Goal: Transaction & Acquisition: Purchase product/service

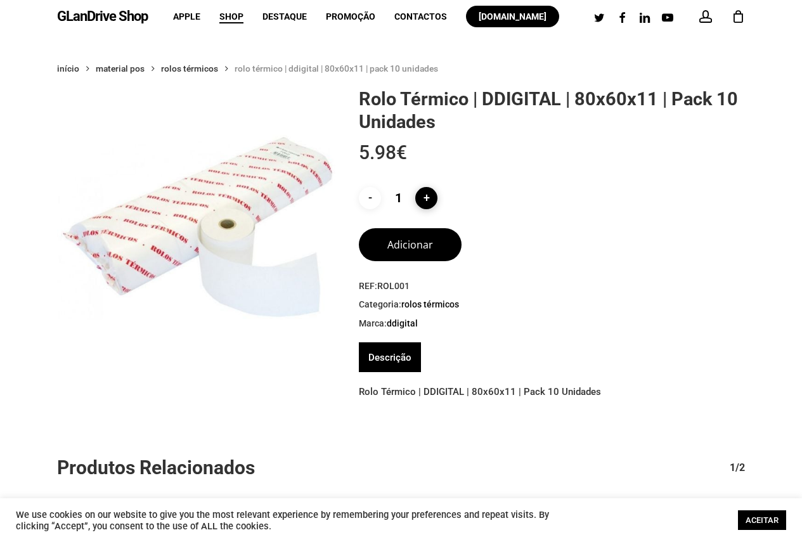
click at [427, 201] on input "+" at bounding box center [426, 198] width 22 height 22
click at [425, 196] on input "+" at bounding box center [426, 198] width 22 height 22
type input "3"
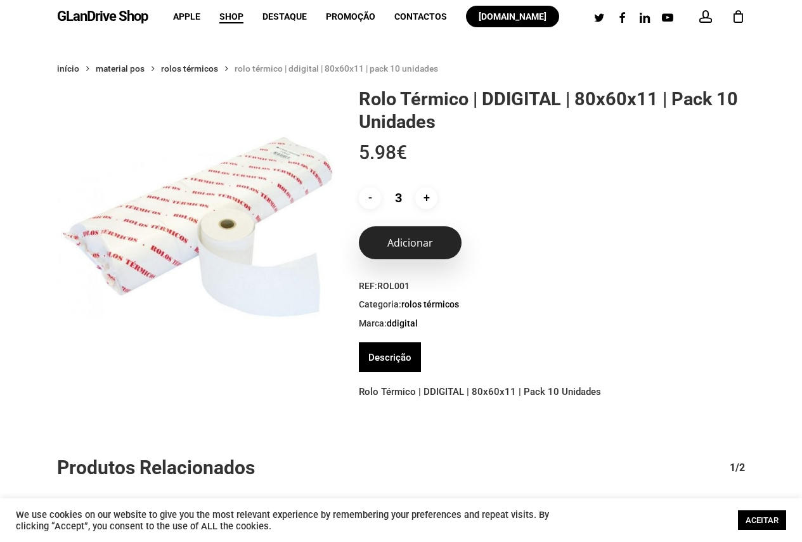
click at [402, 240] on button "Adicionar" at bounding box center [410, 242] width 103 height 33
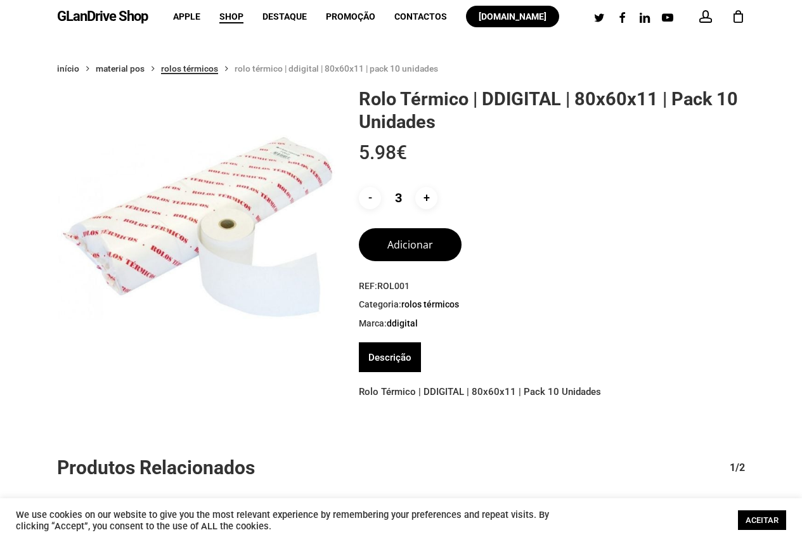
click at [196, 66] on link "Rolos Térmicos" at bounding box center [189, 68] width 57 height 11
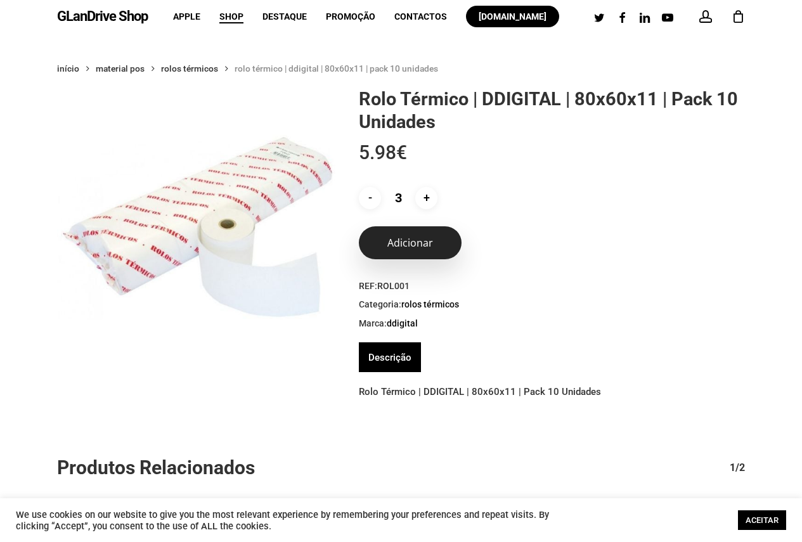
click at [387, 252] on button "Adicionar" at bounding box center [410, 242] width 103 height 33
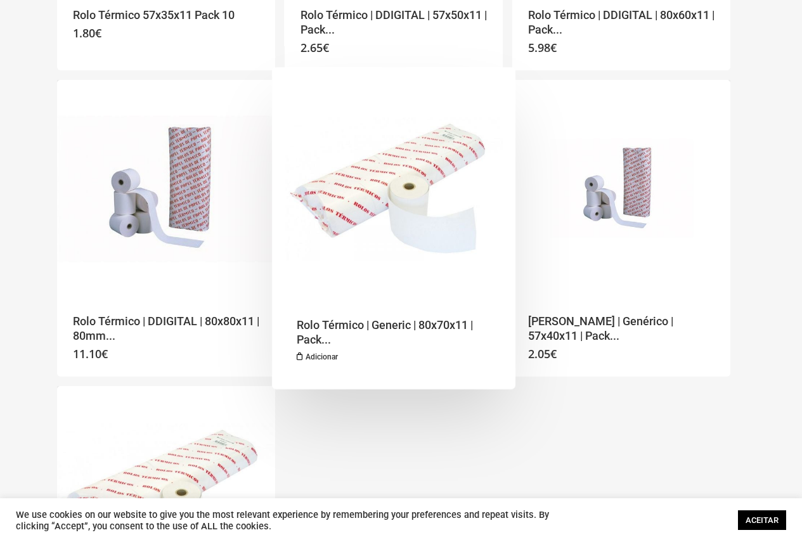
scroll to position [380, 0]
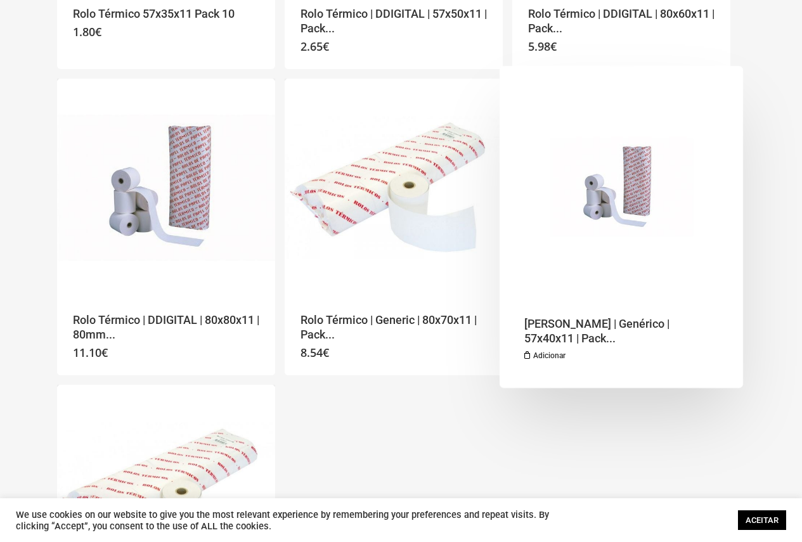
click at [608, 207] on img "Rolo Térmico | Genérico | 57x40x11 | Pack 10 | 5600373300711" at bounding box center [621, 188] width 218 height 218
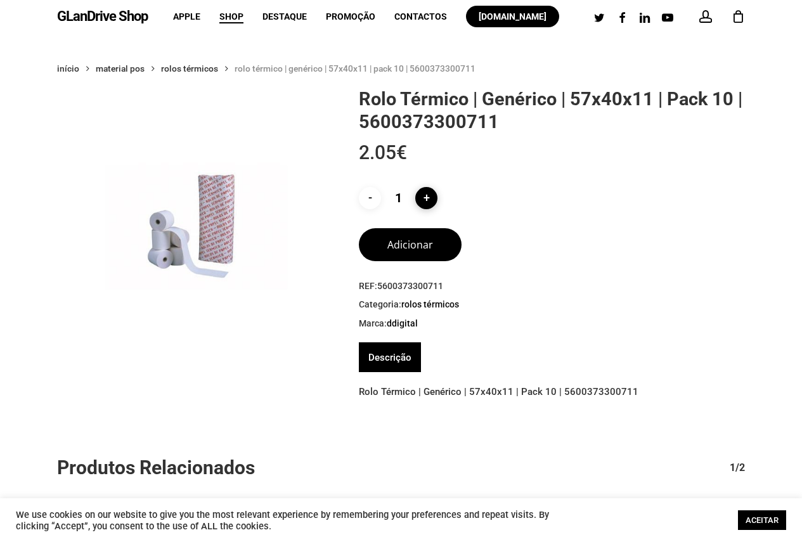
click at [423, 198] on input "+" at bounding box center [426, 198] width 22 height 22
type input "3"
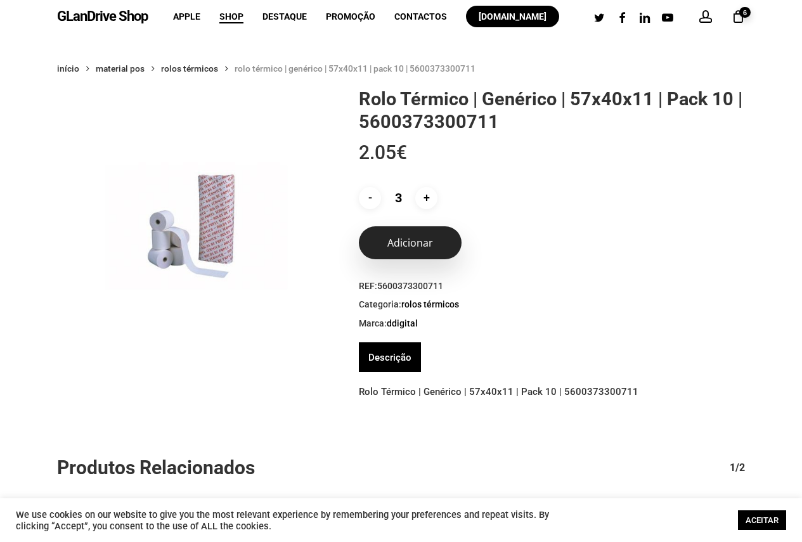
click at [400, 245] on button "Adicionar" at bounding box center [410, 242] width 103 height 33
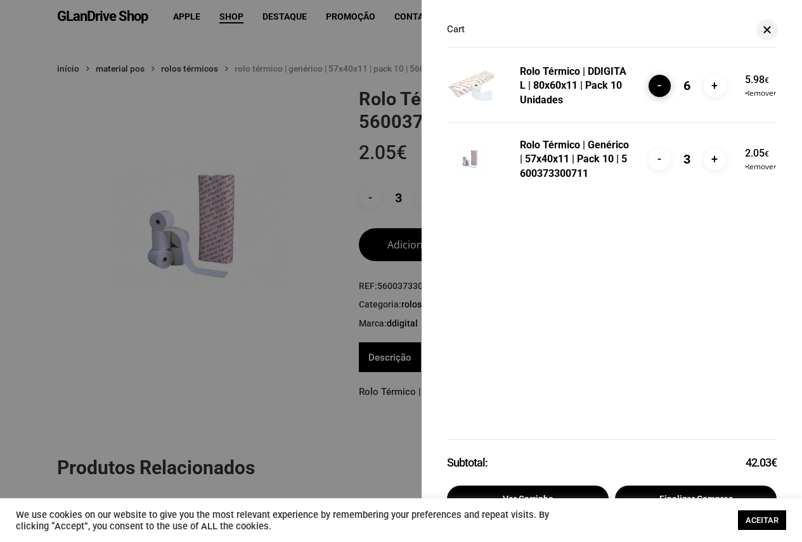
click at [656, 89] on input "-" at bounding box center [659, 86] width 22 height 22
type input "3"
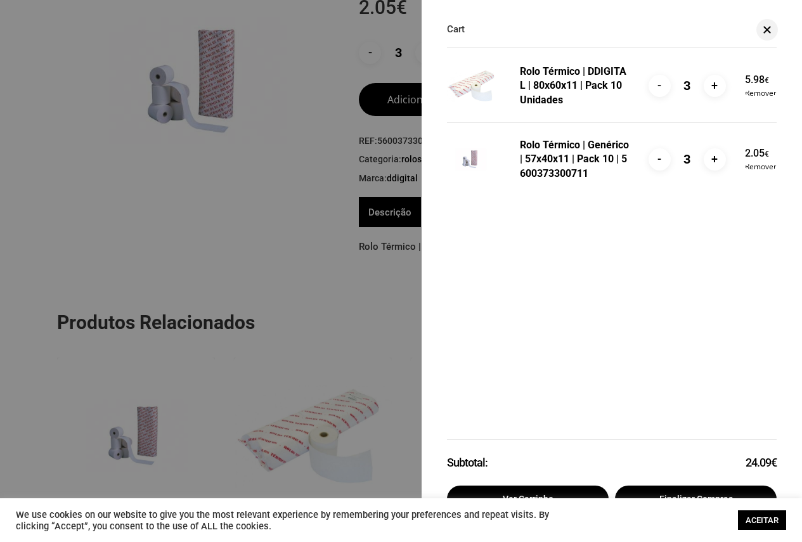
scroll to position [127, 0]
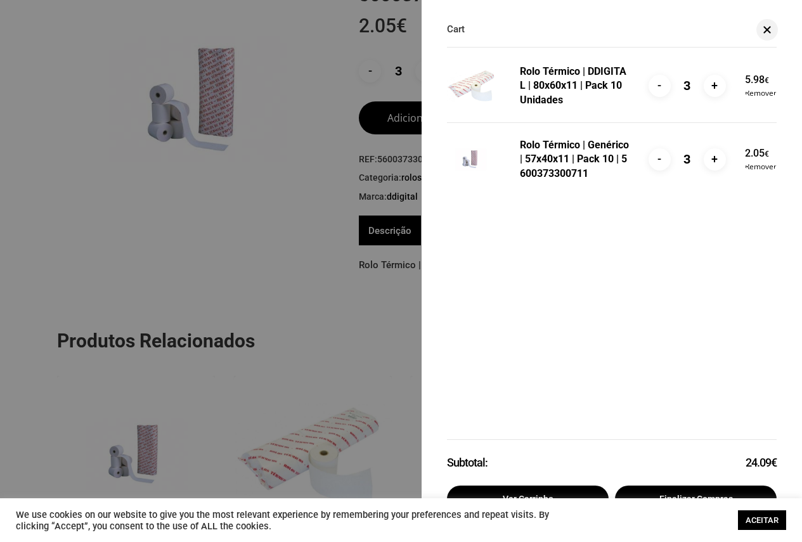
click at [749, 518] on link "ACEITAR" at bounding box center [762, 520] width 48 height 20
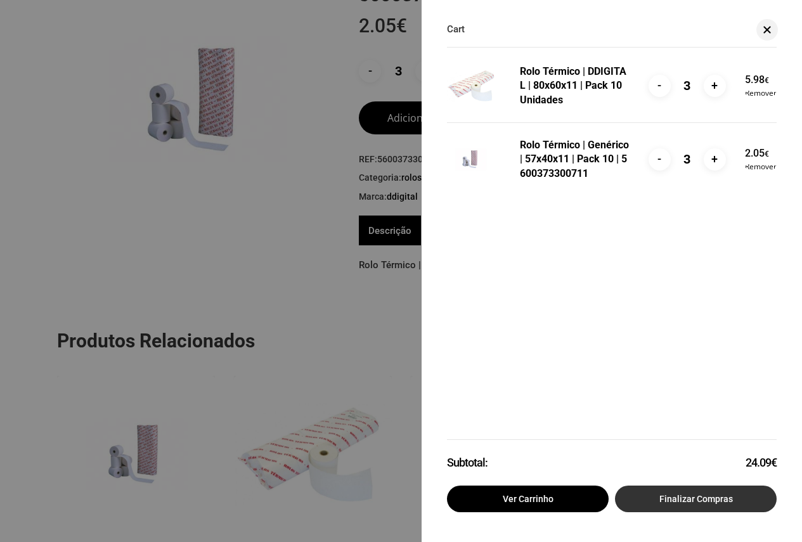
click at [686, 497] on link "Finalizar compras" at bounding box center [696, 498] width 162 height 27
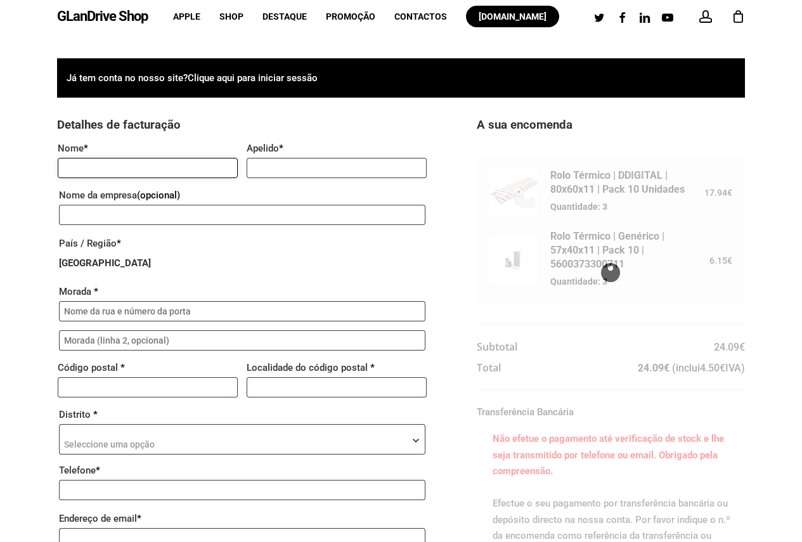
click at [136, 164] on input "Nome *" at bounding box center [148, 168] width 180 height 20
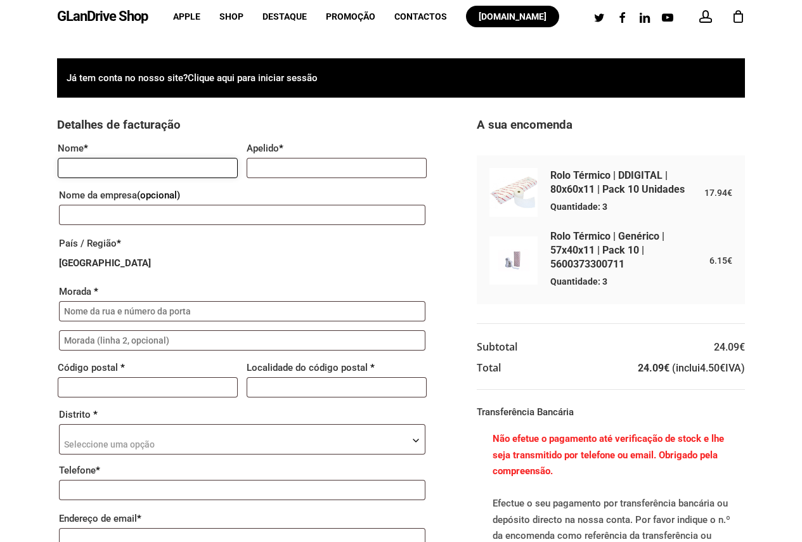
type input "luis"
type input "sá"
type input "Av.25 Abril N.95"
type input "2705-902"
type input "Lisboa"
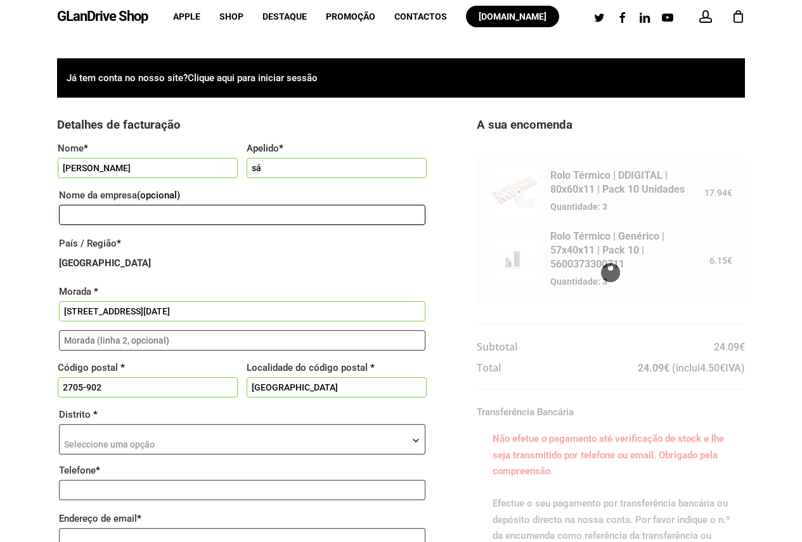
click at [139, 211] on input "Nome da empresa (opcional)" at bounding box center [242, 215] width 366 height 20
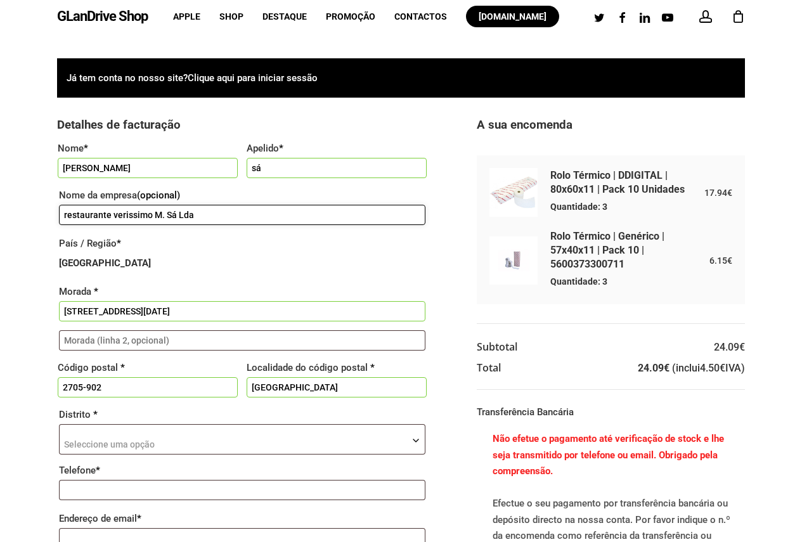
type input "restaurante verissimo M. Sá Lda"
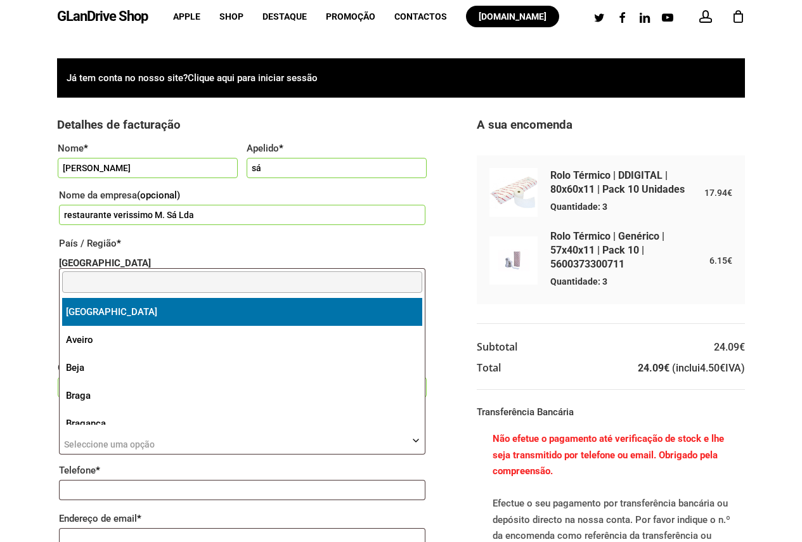
click at [145, 444] on span "Seleccione uma opção" at bounding box center [109, 444] width 91 height 10
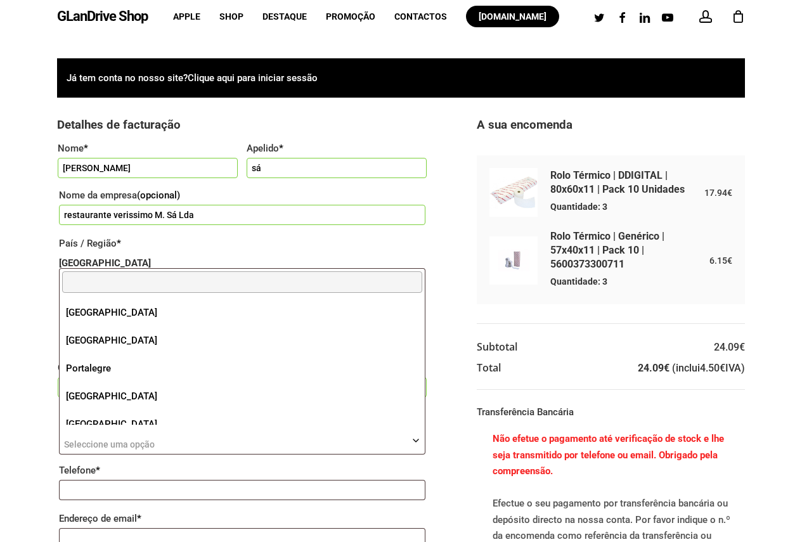
scroll to position [317, 0]
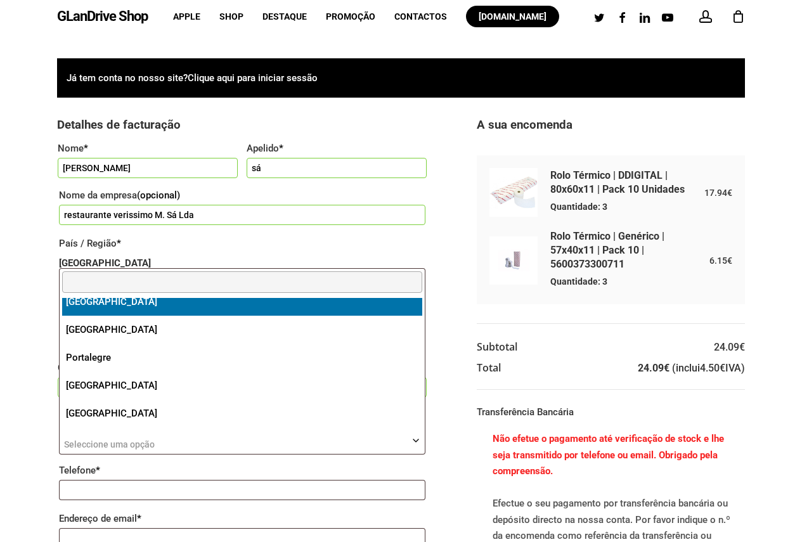
select select "LS"
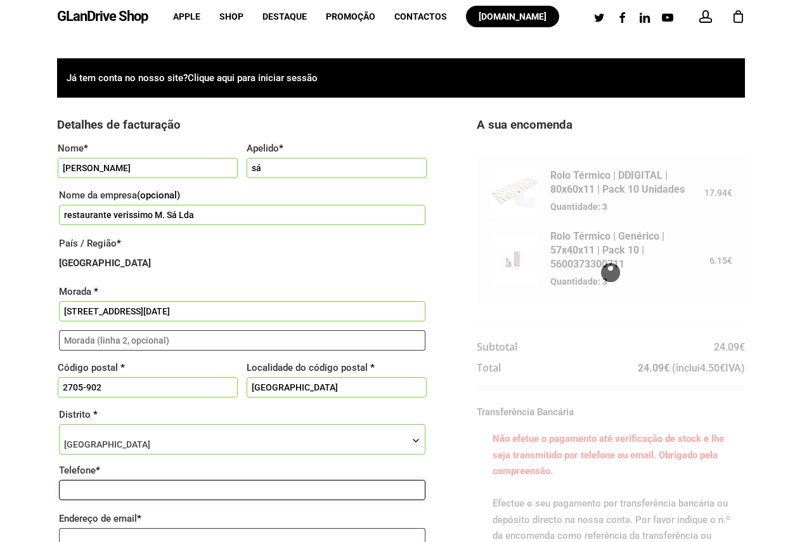
click at [129, 491] on input "Telefone *" at bounding box center [242, 490] width 366 height 20
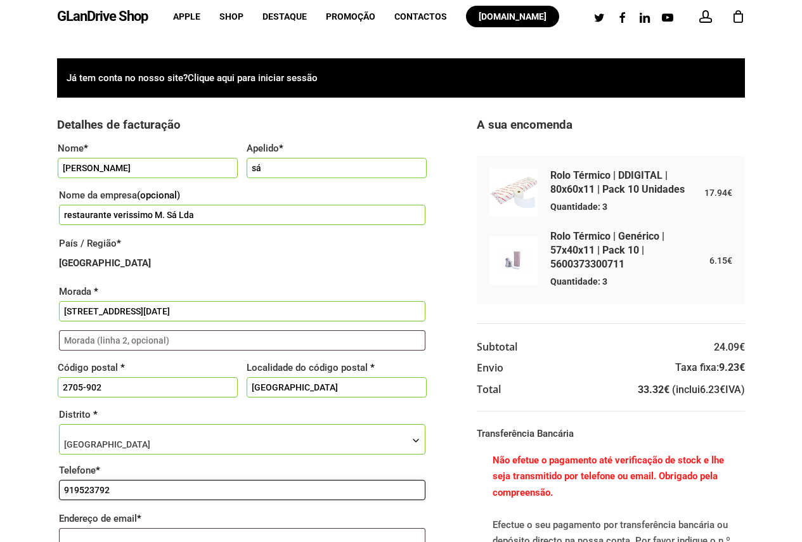
type input "919523792"
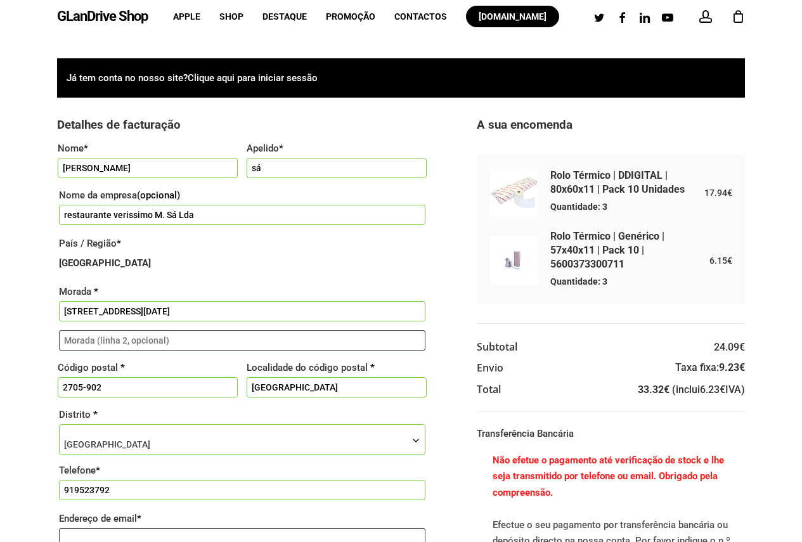
click at [32, 420] on div "Já tem conta no nosso site? Clique aqui para iniciar sessão Se já efectuou comp…" at bounding box center [401, 409] width 802 height 703
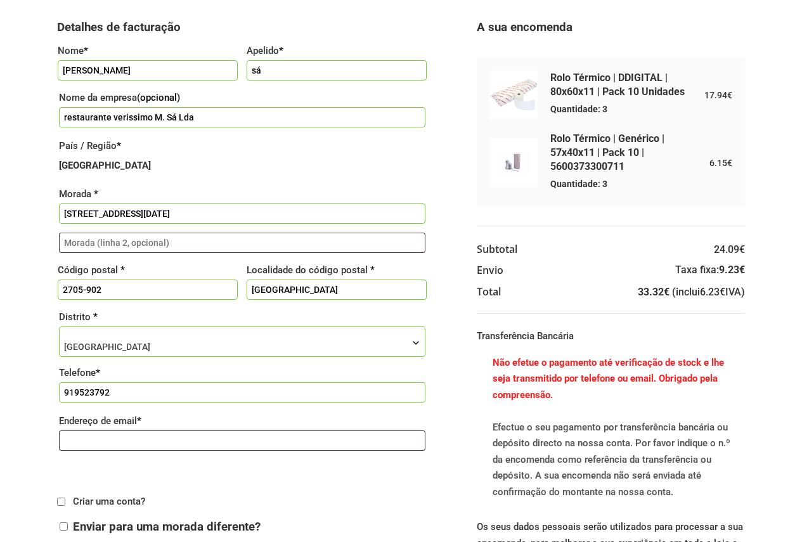
scroll to position [127, 0]
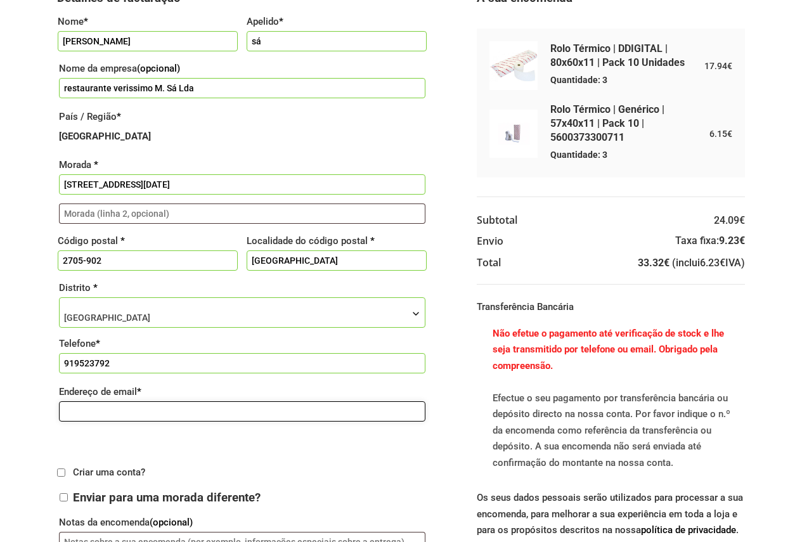
click at [71, 416] on input "Endereço de email *" at bounding box center [242, 411] width 366 height 20
type input "restauranteverissimo@sapo.pt"
click at [186, 452] on div "Detalhes de facturação Nome * luis Apelido * sá Nome da empresa (opcional) rest…" at bounding box center [256, 279] width 399 height 579
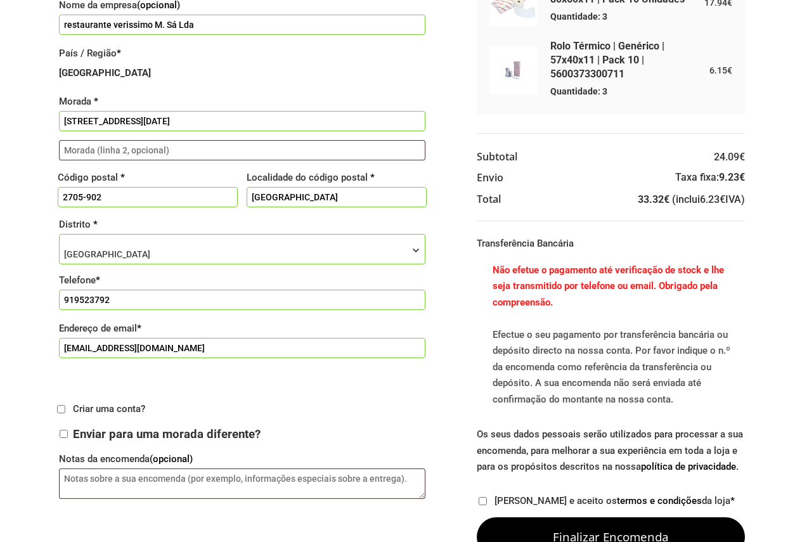
scroll to position [254, 0]
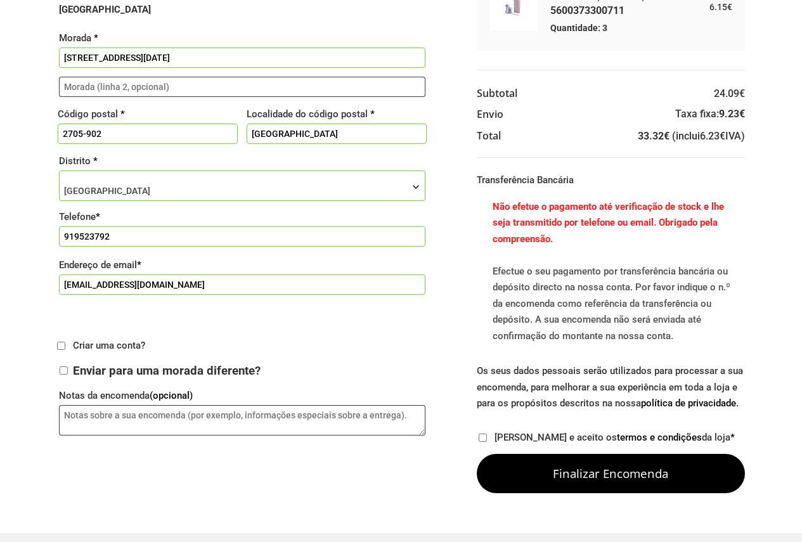
click at [482, 440] on input "Li e aceito os termos e condições da loja *" at bounding box center [483, 438] width 8 height 8
checkbox input "true"
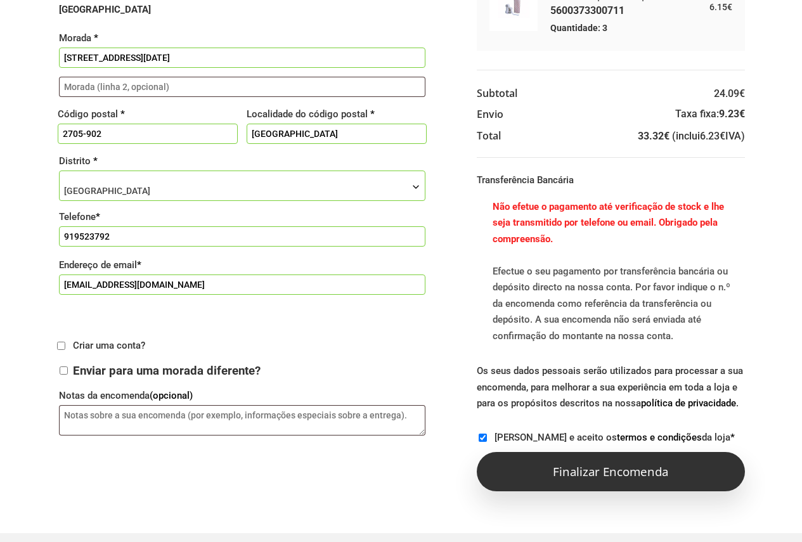
click at [532, 474] on button "Finalizar encomenda" at bounding box center [611, 471] width 268 height 39
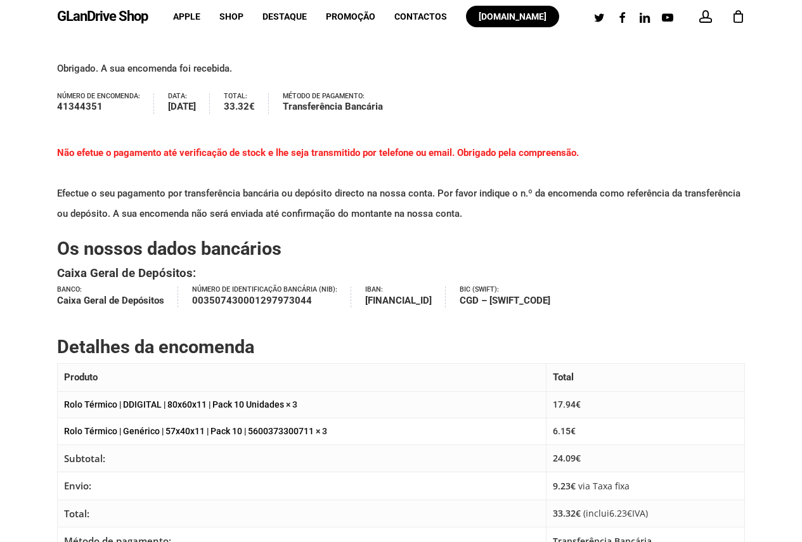
click at [741, 18] on div "0" at bounding box center [743, 13] width 14 height 14
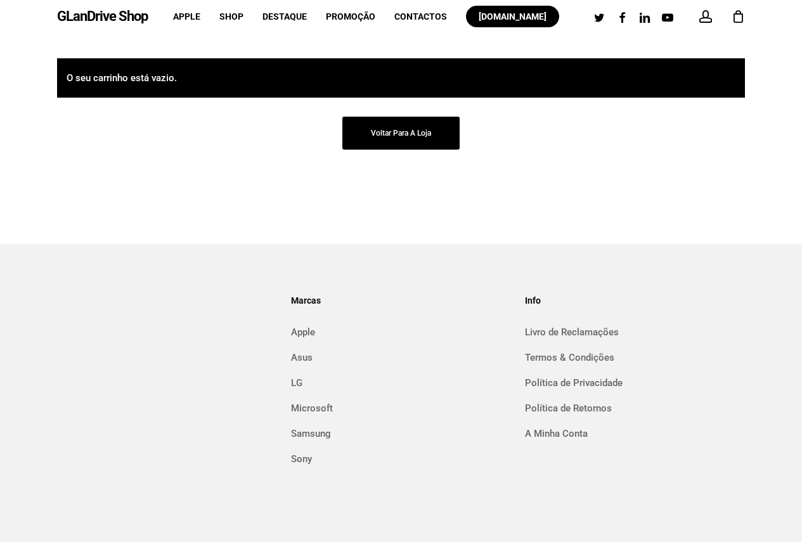
click at [404, 142] on link "Voltar para a loja" at bounding box center [400, 133] width 117 height 33
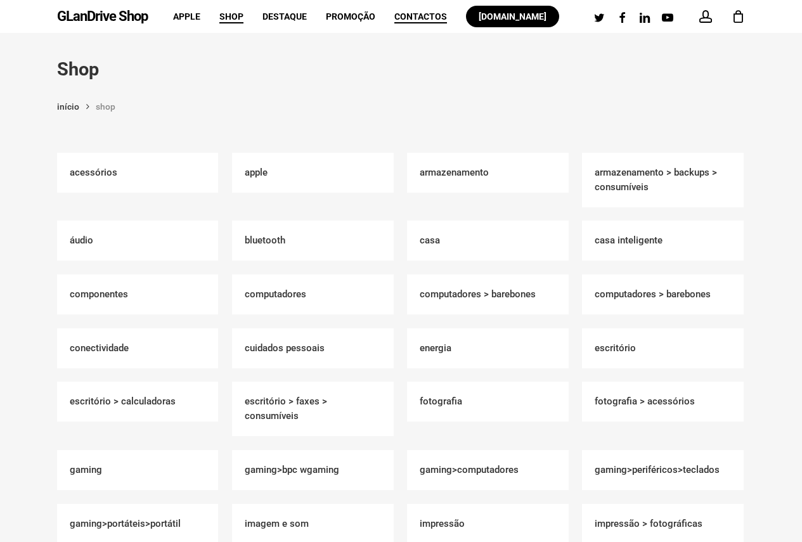
click at [425, 13] on span "Contactos" at bounding box center [420, 16] width 53 height 10
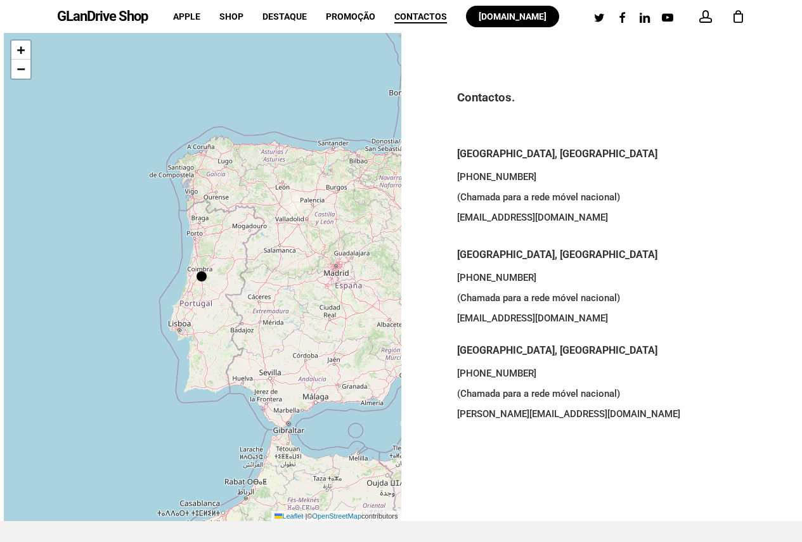
click at [173, 319] on div "+ − Leaflet | © OpenStreetMap contributors" at bounding box center [202, 277] width 397 height 488
click at [480, 255] on h5 "[GEOGRAPHIC_DATA], [GEOGRAPHIC_DATA]" at bounding box center [599, 255] width 285 height 16
